Goal: Check status: Check status

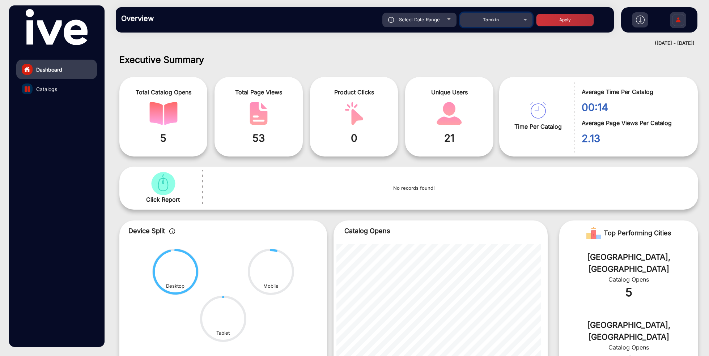
click at [501, 22] on div "Tomkin" at bounding box center [491, 20] width 58 height 9
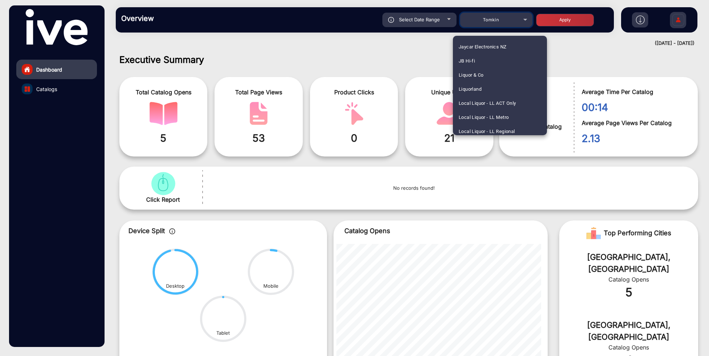
scroll to position [744, 0]
click at [492, 59] on mat-option "JB Hi-fi" at bounding box center [500, 64] width 94 height 14
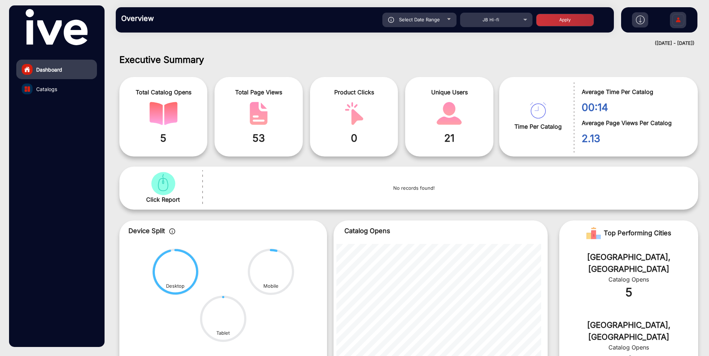
click at [423, 21] on span "Select Date Range" at bounding box center [419, 20] width 41 height 6
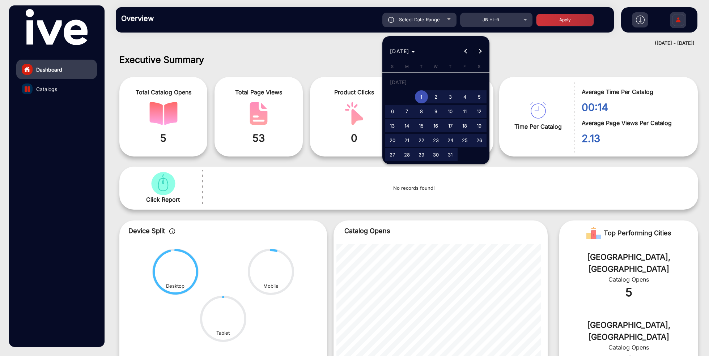
click at [480, 55] on span "Next month" at bounding box center [480, 51] width 14 height 14
click at [450, 123] on span "18" at bounding box center [450, 125] width 13 height 13
type input "[DATE]"
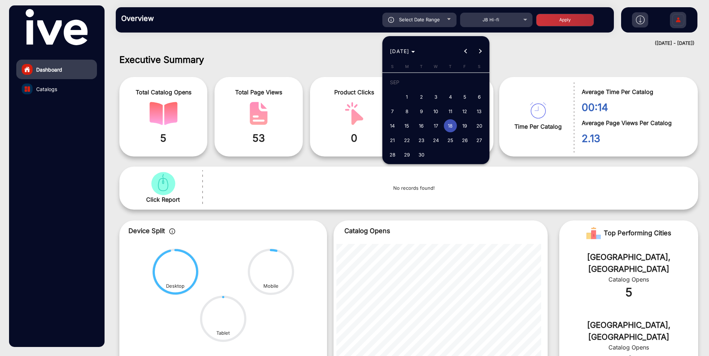
click at [481, 49] on span "Next month" at bounding box center [480, 51] width 14 height 14
click at [481, 49] on div "[DATE] [DATE]" at bounding box center [435, 51] width 103 height 14
click at [394, 110] on span "12" at bounding box center [392, 113] width 13 height 13
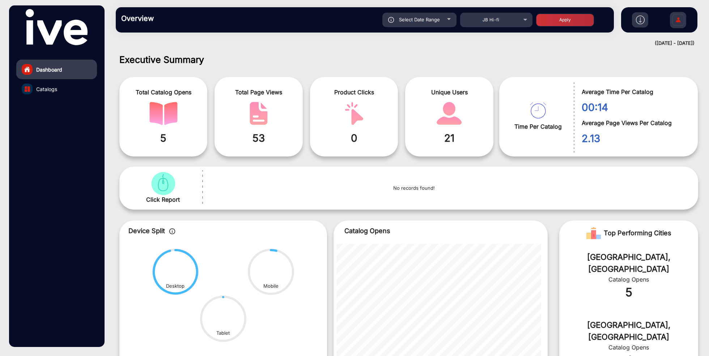
type input "[DATE]"
click at [567, 17] on button "Apply" at bounding box center [565, 20] width 58 height 13
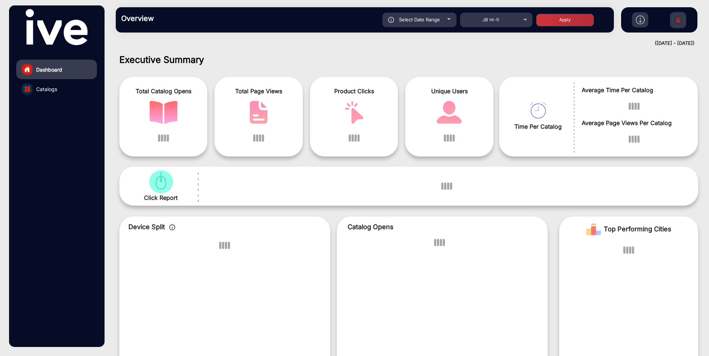
scroll to position [5, 0]
